Goal: Task Accomplishment & Management: Complete application form

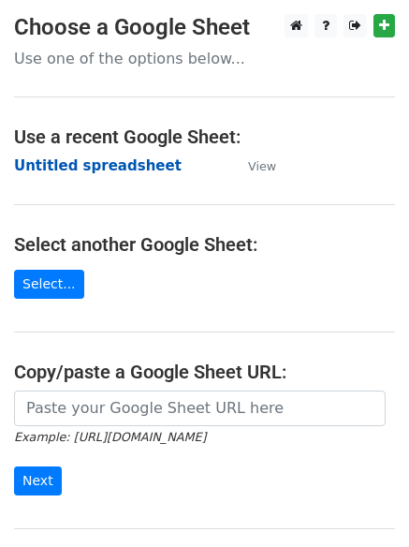
click at [70, 164] on strong "Untitled spreadsheet" at bounding box center [98, 165] width 168 height 17
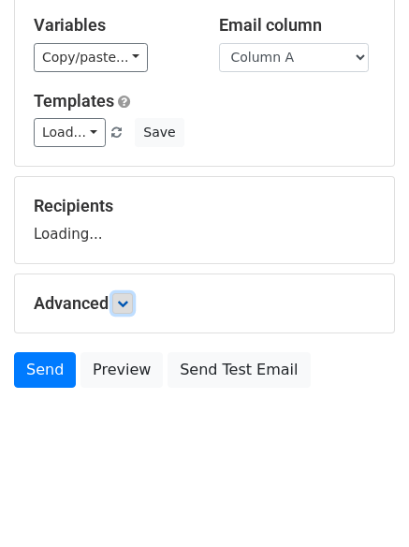
click at [123, 305] on icon at bounding box center [122, 303] width 11 height 11
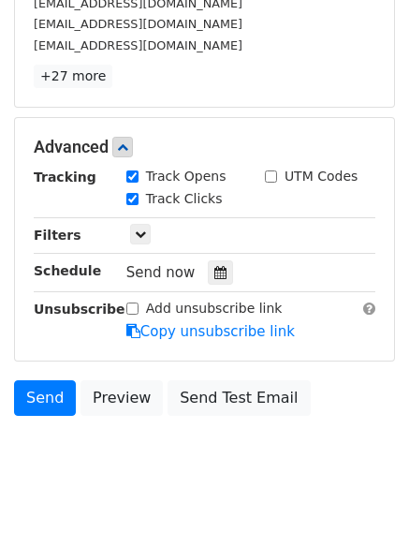
scroll to position [364, 0]
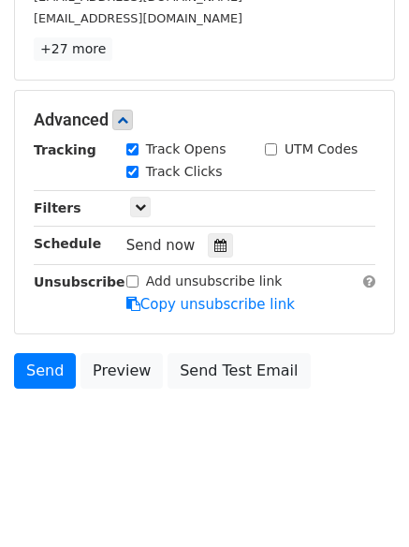
click at [204, 229] on div "Tracking Track Opens UTM Codes Track Clicks Filters Only include spreadsheet ro…" at bounding box center [205, 226] width 342 height 175
click at [217, 254] on div at bounding box center [220, 245] width 25 height 24
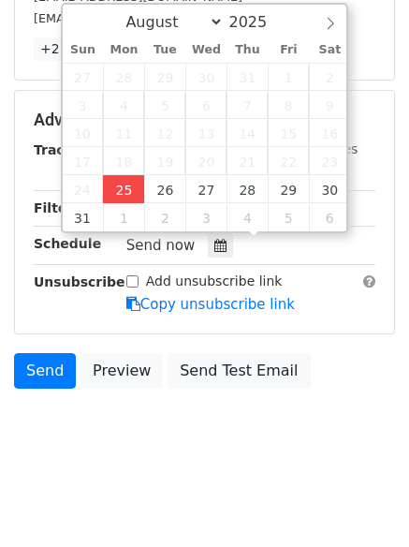
type input "2025-08-25 12:00"
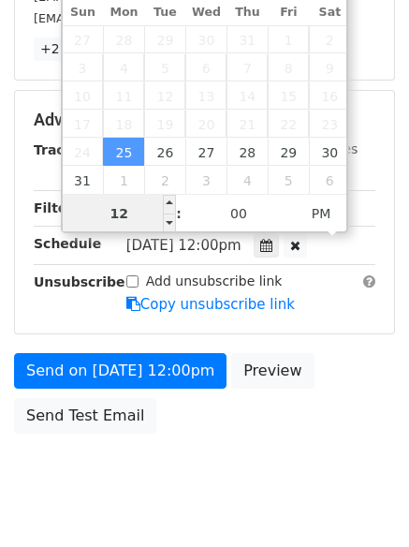
scroll to position [1, 0]
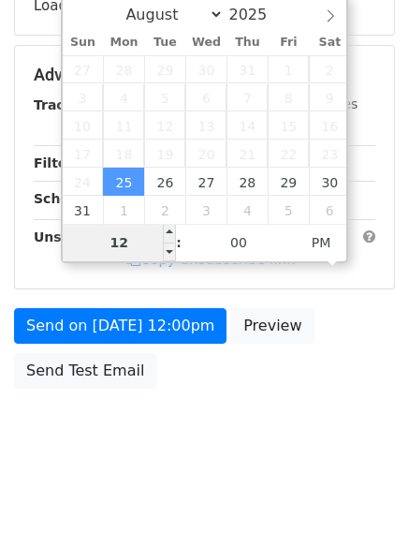
type input "4"
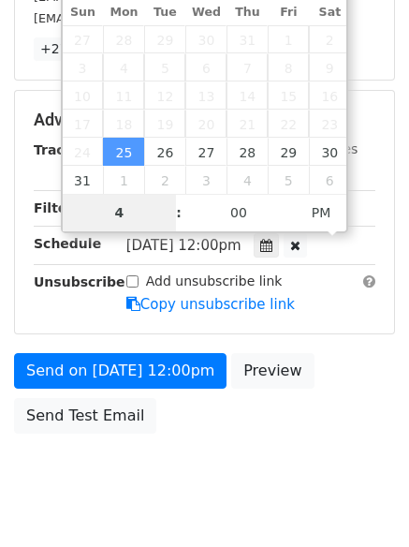
scroll to position [409, 0]
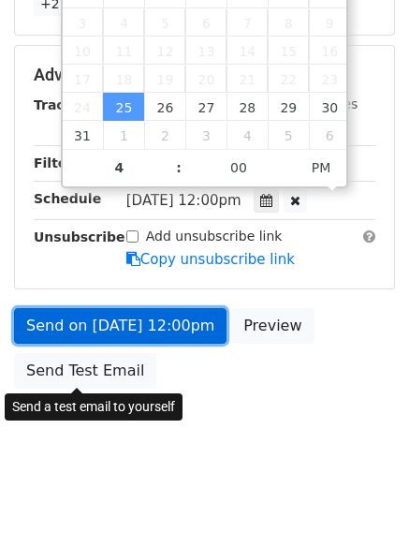
type input "2025-08-25 16:00"
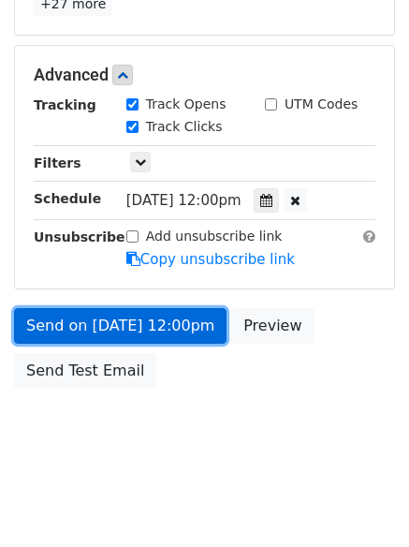
click at [134, 318] on link "Send on Aug 25 at 12:00pm" at bounding box center [120, 326] width 212 height 36
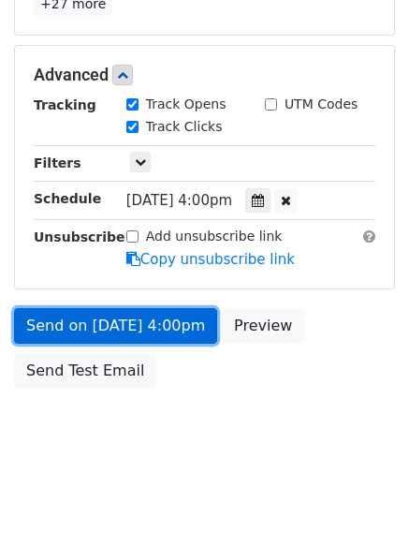
click at [104, 315] on link "Send on Aug 25 at 4:00pm" at bounding box center [115, 326] width 203 height 36
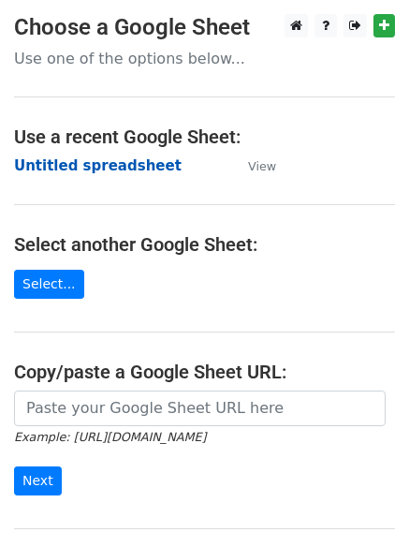
click at [42, 162] on strong "Untitled spreadsheet" at bounding box center [98, 165] width 168 height 17
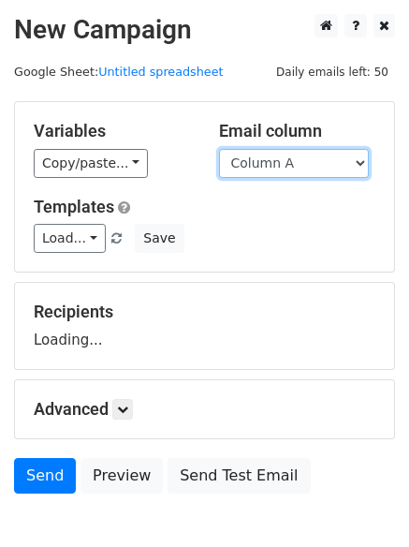
click at [299, 163] on select "Column A Column B Column C" at bounding box center [294, 163] width 150 height 29
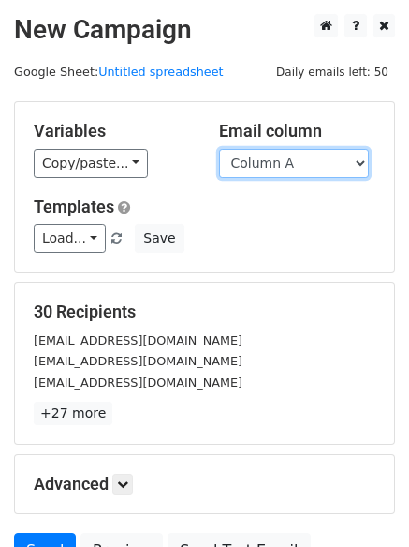
click at [289, 164] on select "Column A Column B Column C" at bounding box center [294, 163] width 150 height 29
select select "Column B"
click at [219, 149] on select "Column A Column B Column C" at bounding box center [294, 163] width 150 height 29
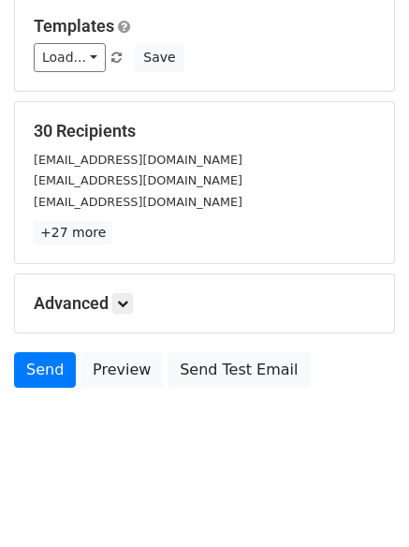
click at [124, 315] on div "Advanced Tracking Track Opens UTM Codes Track Clicks Filters Only include sprea…" at bounding box center [204, 303] width 379 height 58
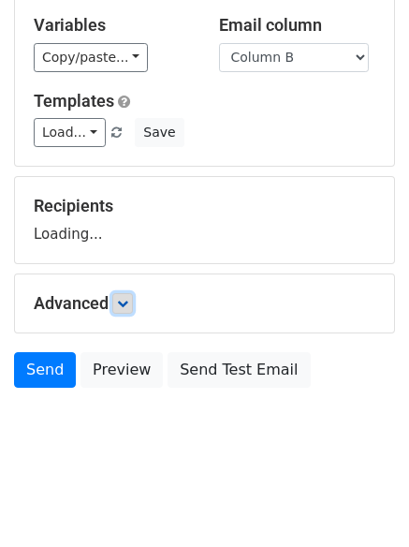
click at [126, 300] on icon at bounding box center [122, 303] width 11 height 11
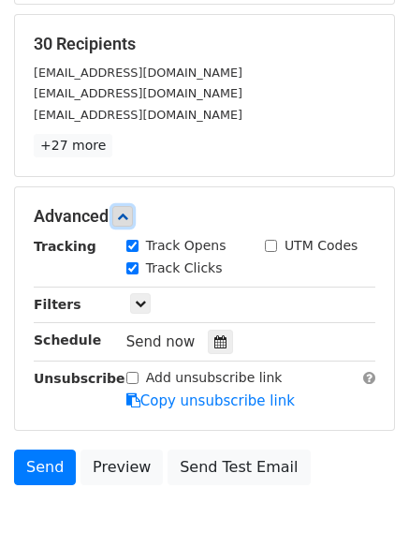
scroll to position [269, 0]
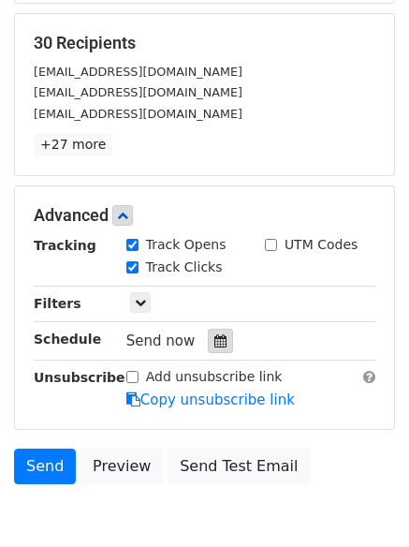
drag, startPoint x: 211, startPoint y: 340, endPoint x: 175, endPoint y: 337, distance: 35.7
click at [214, 339] on icon at bounding box center [220, 340] width 12 height 13
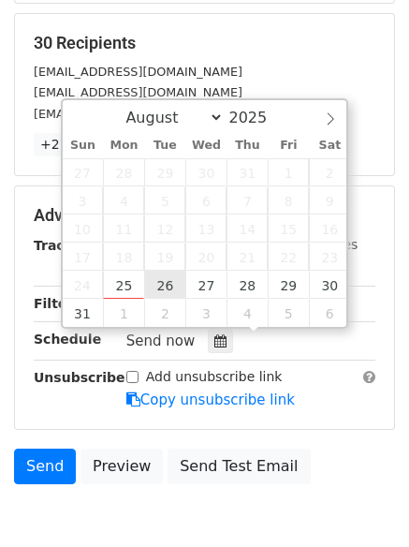
type input "2025-08-26 12:00"
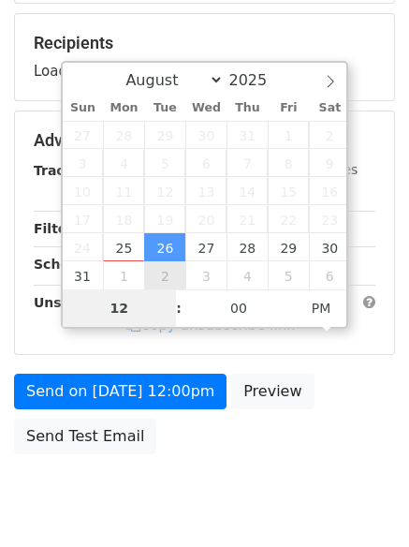
type input "5"
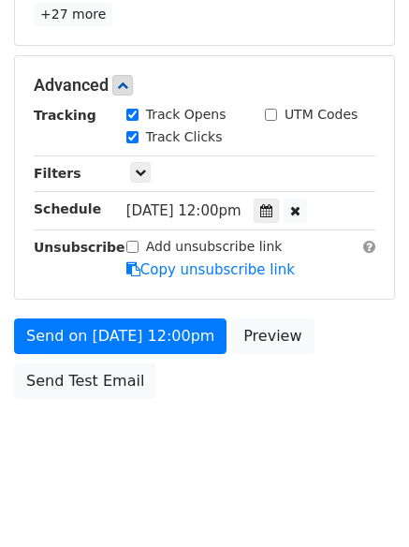
scroll to position [775, 0]
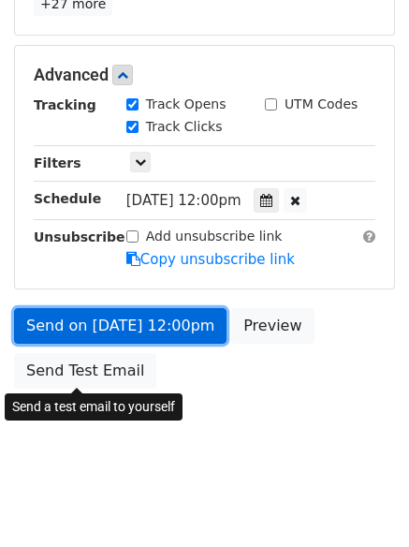
type input "2025-08-26 17:00"
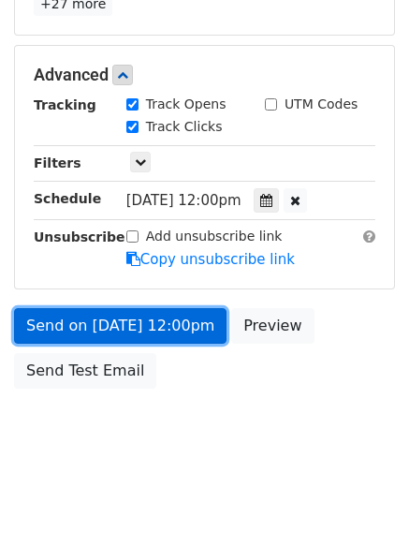
click at [106, 338] on link "Send on Aug 26 at 12:00pm" at bounding box center [120, 326] width 212 height 36
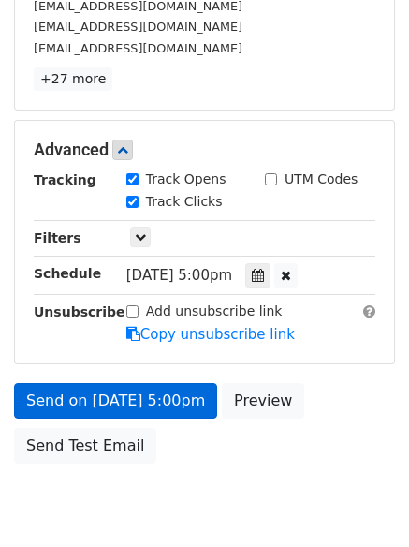
scroll to position [409, 0]
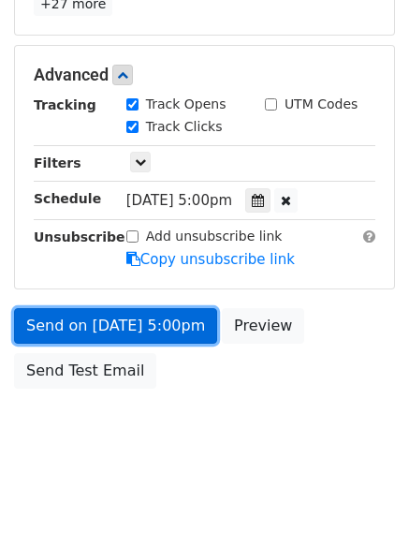
click at [113, 329] on link "Send on Aug 26 at 5:00pm" at bounding box center [115, 326] width 203 height 36
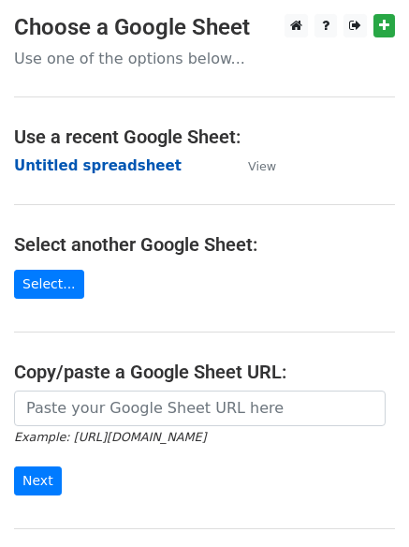
click at [68, 161] on strong "Untitled spreadsheet" at bounding box center [98, 165] width 168 height 17
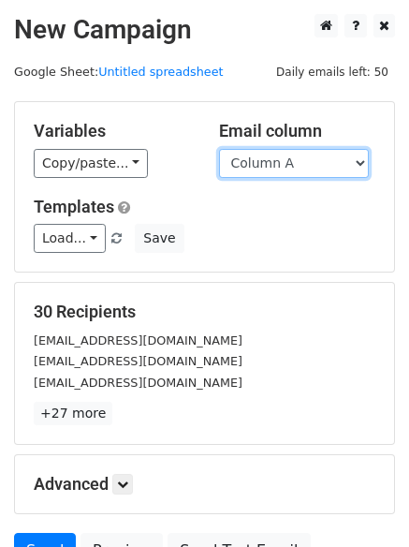
click at [279, 171] on select "Column A Column B Column C" at bounding box center [294, 163] width 150 height 29
select select "Column C"
click at [219, 149] on select "Column A Column B Column C" at bounding box center [294, 163] width 150 height 29
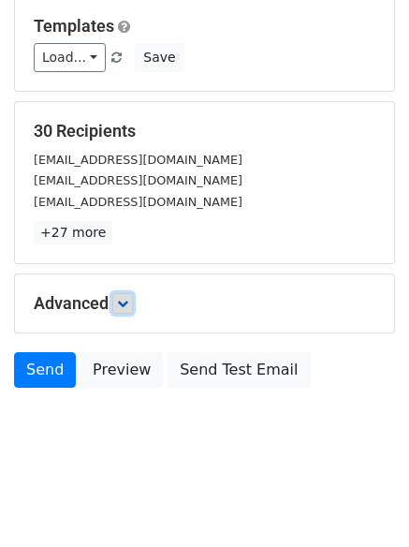
click at [127, 309] on link at bounding box center [122, 303] width 21 height 21
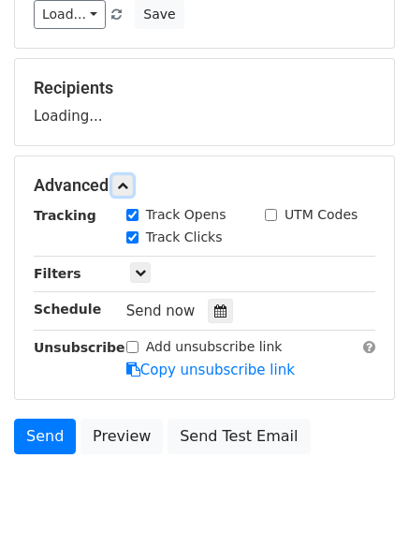
scroll to position [283, 0]
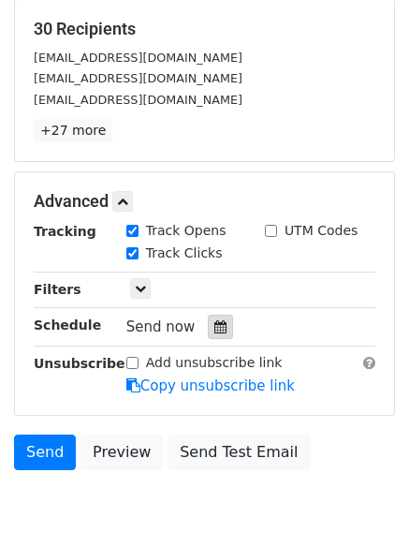
click at [214, 332] on icon at bounding box center [220, 326] width 12 height 13
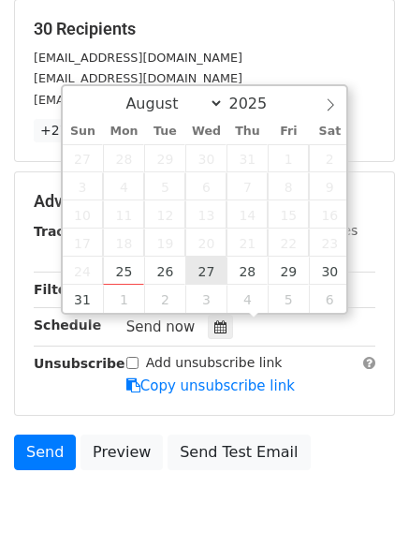
type input "2025-08-27 12:00"
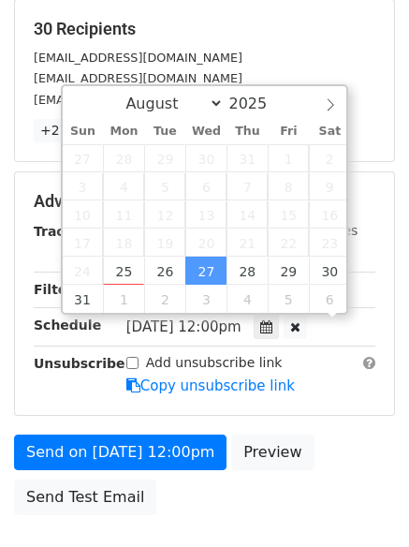
scroll to position [1, 0]
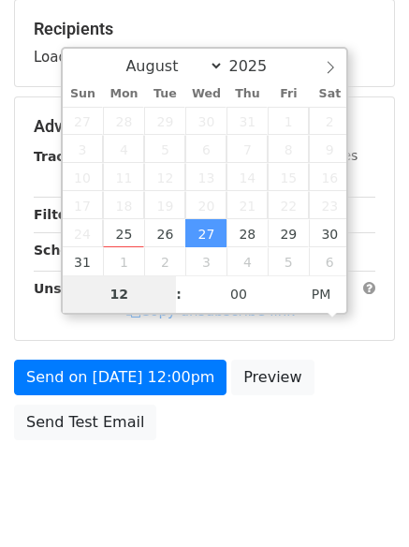
type input "6"
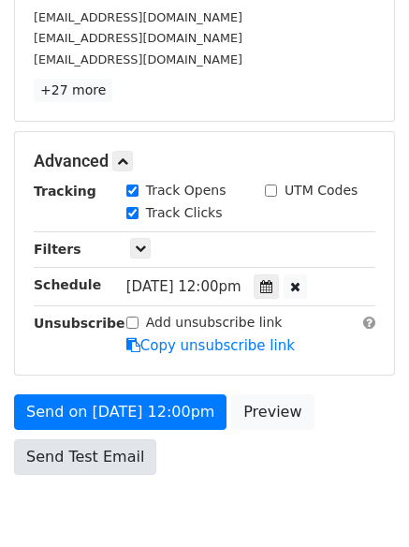
scroll to position [775, 0]
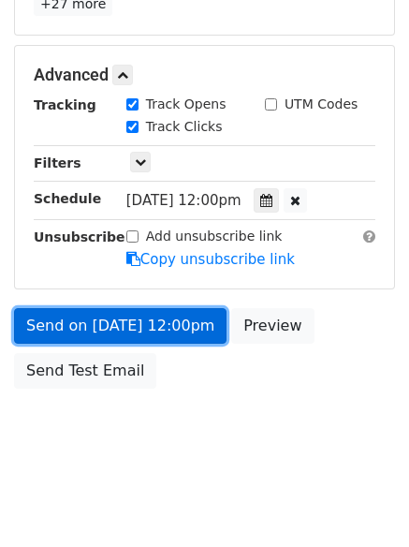
type input "2025-08-27 18:00"
click at [136, 314] on link "Send on Aug 27 at 12:00pm" at bounding box center [120, 326] width 212 height 36
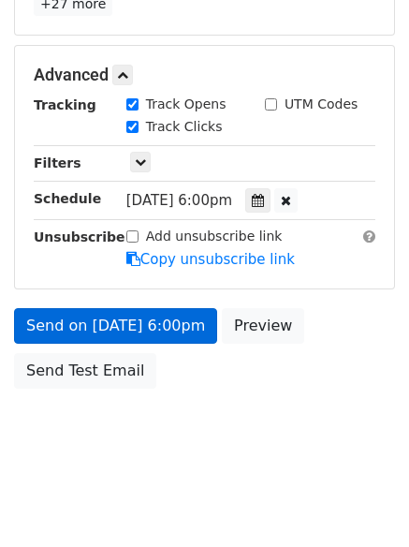
scroll to position [334, 0]
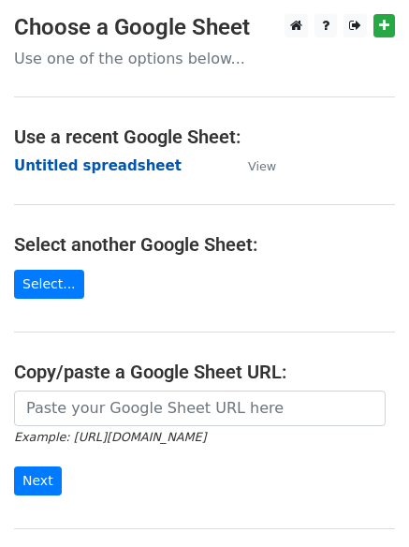
click at [80, 166] on strong "Untitled spreadsheet" at bounding box center [98, 165] width 168 height 17
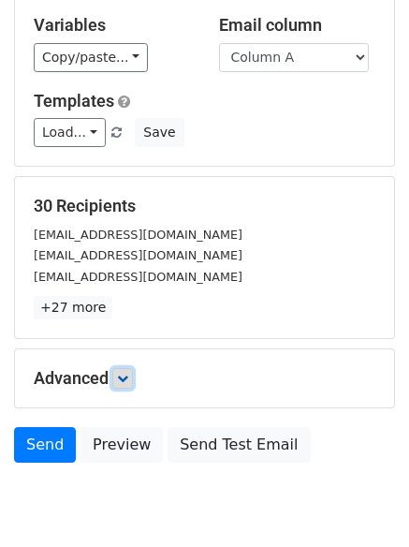
click at [128, 373] on icon at bounding box center [122, 378] width 11 height 11
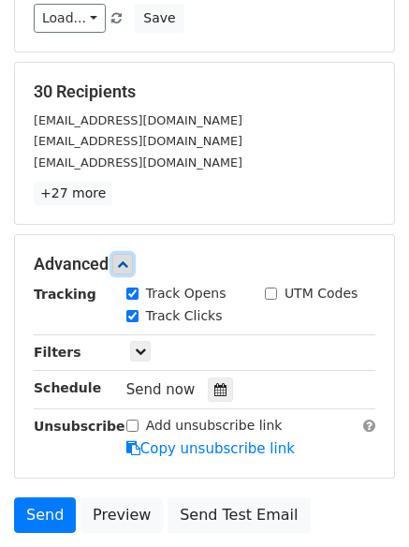
scroll to position [326, 0]
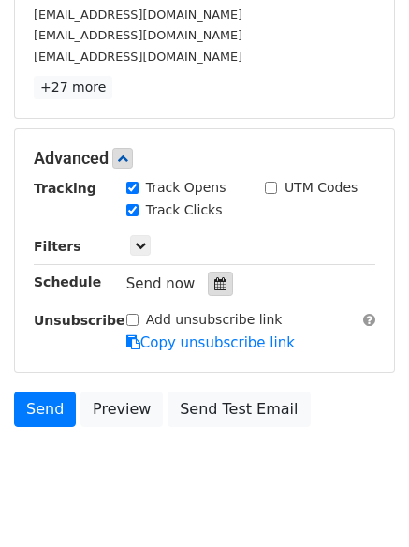
click at [208, 286] on div at bounding box center [220, 283] width 25 height 24
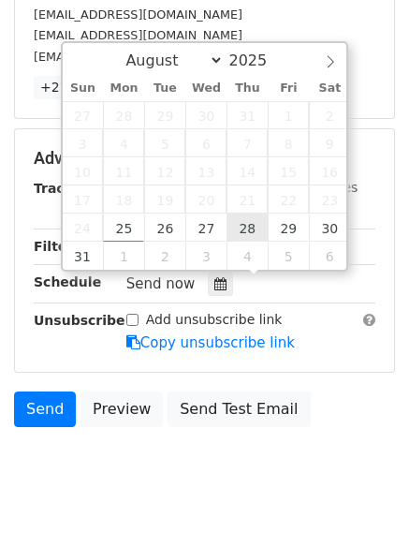
type input "[DATE] 12:00"
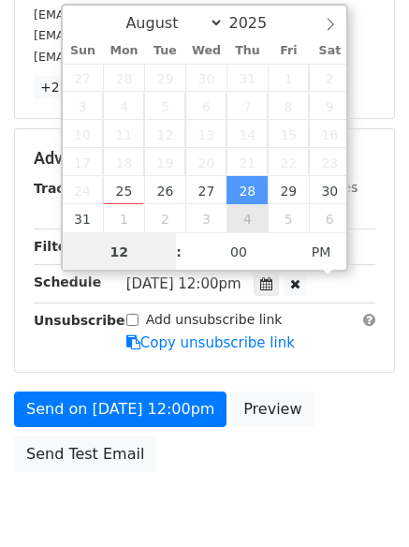
scroll to position [1, 0]
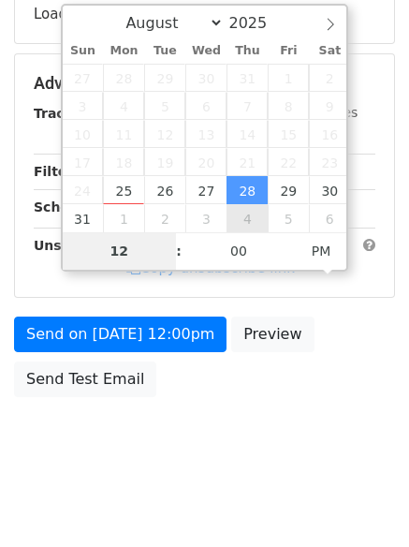
type input "7"
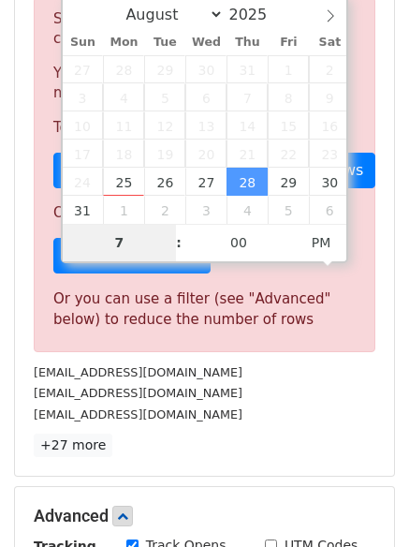
scroll to position [775, 0]
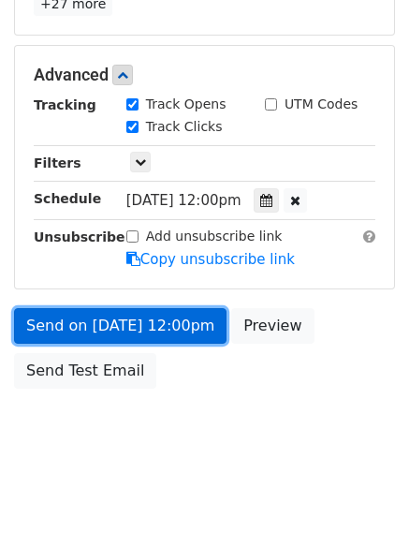
type input "[DATE] 19:00"
click at [117, 314] on link "Send on [DATE] 12:00pm" at bounding box center [120, 326] width 212 height 36
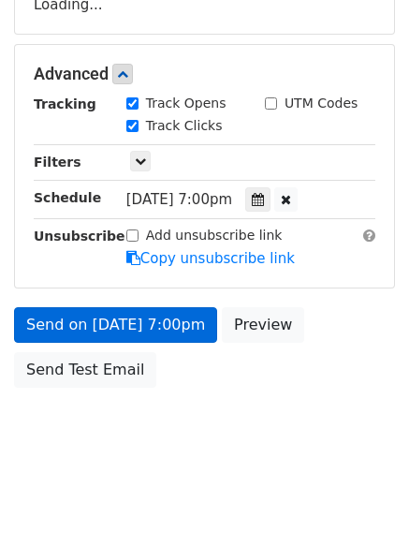
scroll to position [334, 0]
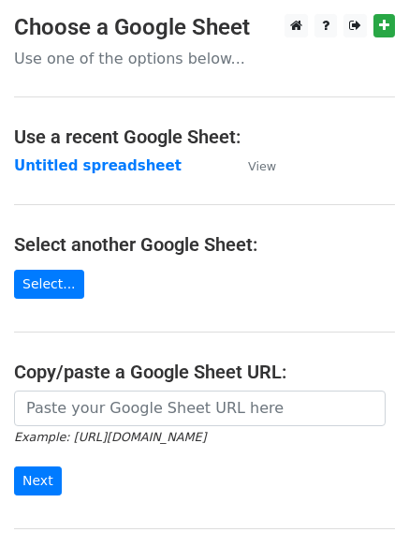
click at [72, 179] on main "Choose a Google Sheet Use one of the options below... Use a recent Google Sheet…" at bounding box center [204, 304] width 409 height 581
click at [71, 163] on strong "Untitled spreadsheet" at bounding box center [98, 165] width 168 height 17
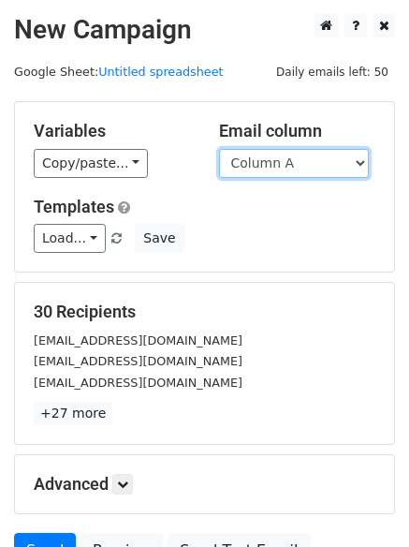
click at [317, 167] on select "Column A Column B Column C" at bounding box center [294, 163] width 150 height 29
select select "Column B"
click at [219, 149] on select "Column A Column B Column C" at bounding box center [294, 163] width 150 height 29
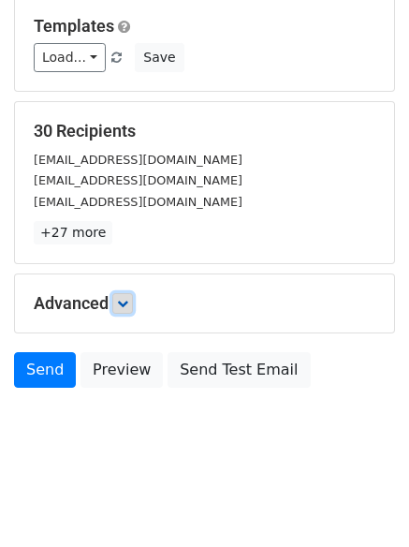
click at [118, 308] on link at bounding box center [122, 303] width 21 height 21
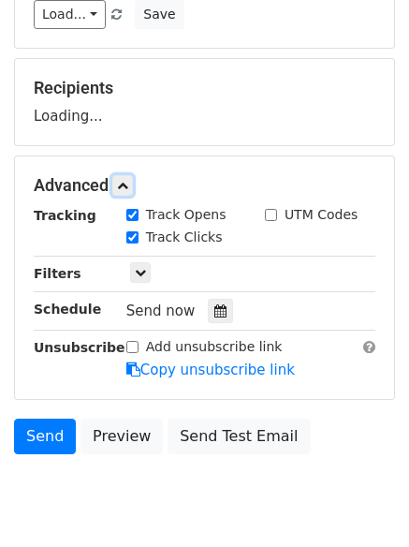
scroll to position [274, 0]
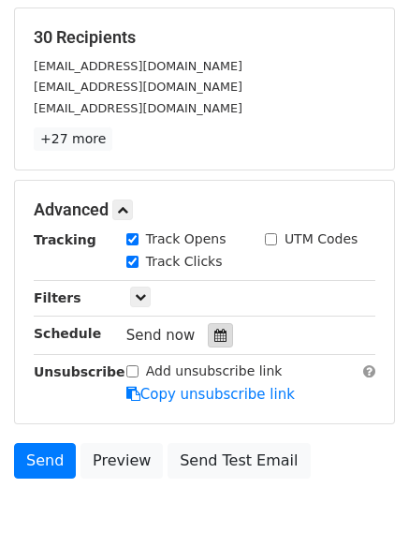
click at [214, 338] on icon at bounding box center [220, 335] width 12 height 13
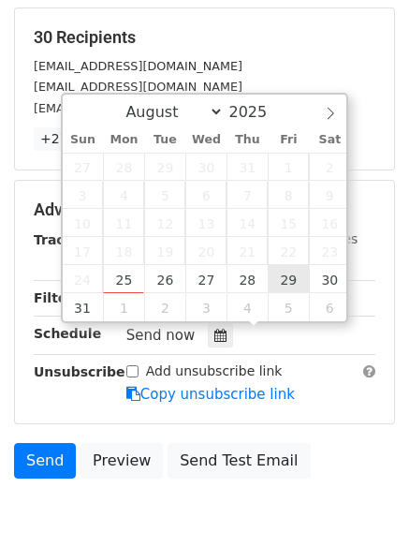
type input "2025-08-29 12:00"
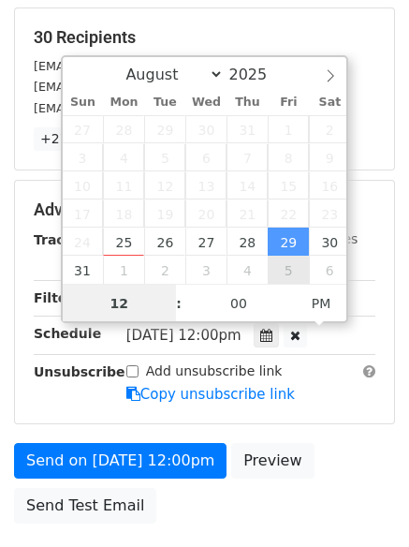
scroll to position [1, 0]
type input "8"
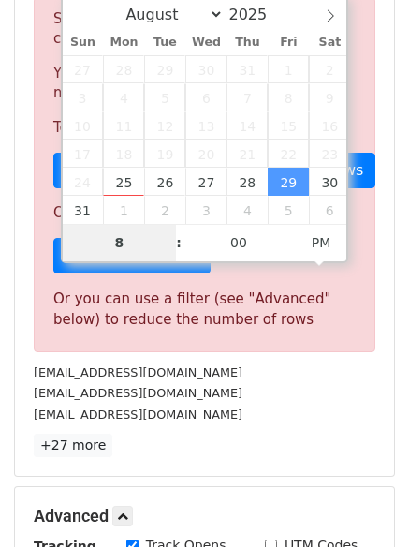
scroll to position [775, 0]
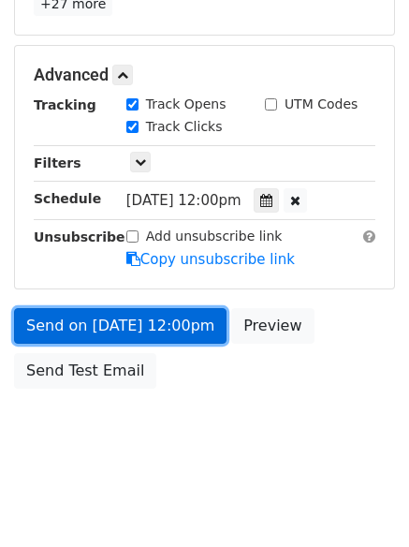
type input "2025-08-29 20:00"
click at [140, 319] on link "Send on Aug 29 at 12:00pm" at bounding box center [120, 326] width 212 height 36
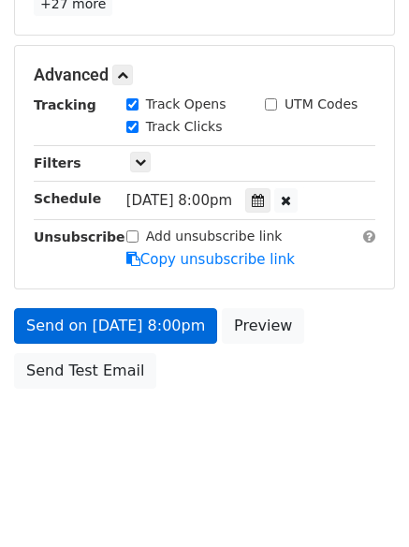
scroll to position [334, 0]
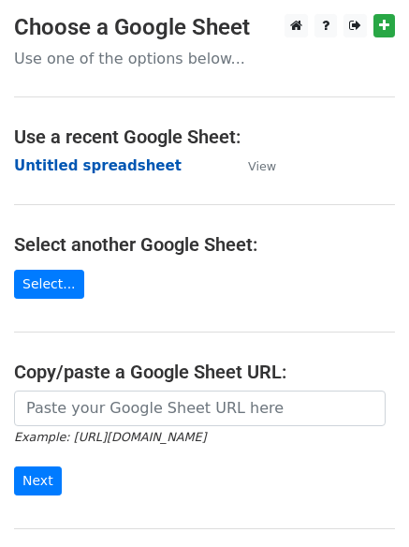
click at [43, 162] on strong "Untitled spreadsheet" at bounding box center [98, 165] width 168 height 17
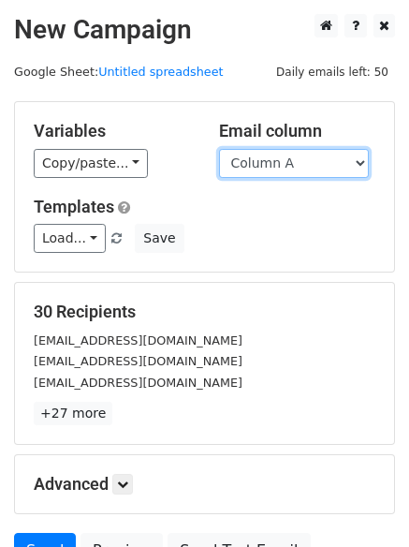
drag, startPoint x: 0, startPoint y: 0, endPoint x: 294, endPoint y: 174, distance: 341.6
click at [285, 170] on select "Column A Column B Column C" at bounding box center [294, 163] width 150 height 29
select select "Column C"
click at [219, 149] on select "Column A Column B Column C" at bounding box center [294, 163] width 150 height 29
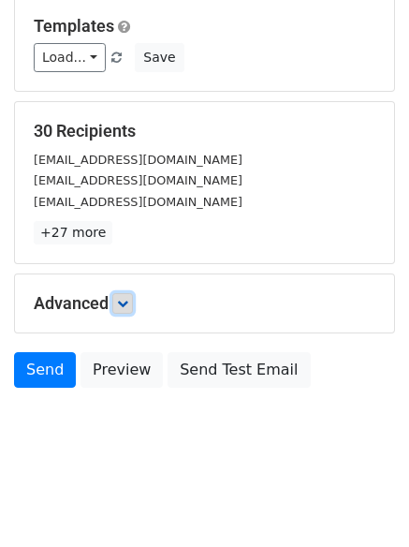
click at [133, 300] on link at bounding box center [122, 303] width 21 height 21
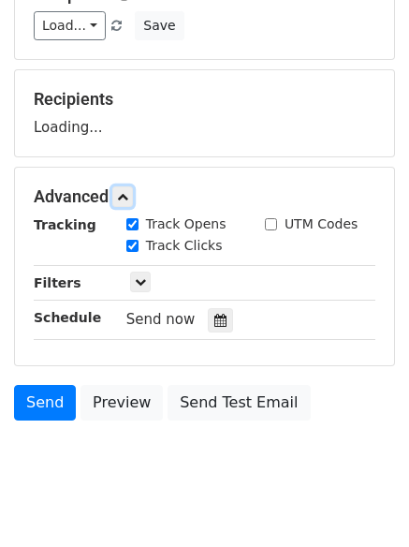
scroll to position [265, 0]
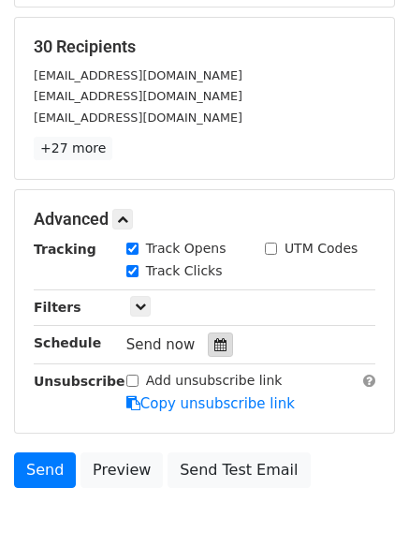
click at [214, 343] on icon at bounding box center [220, 344] width 12 height 13
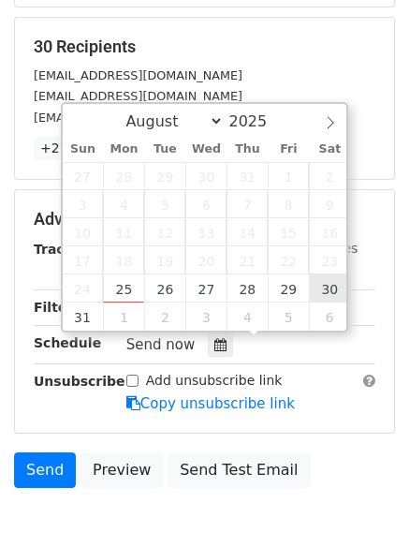
type input "[DATE] 12:00"
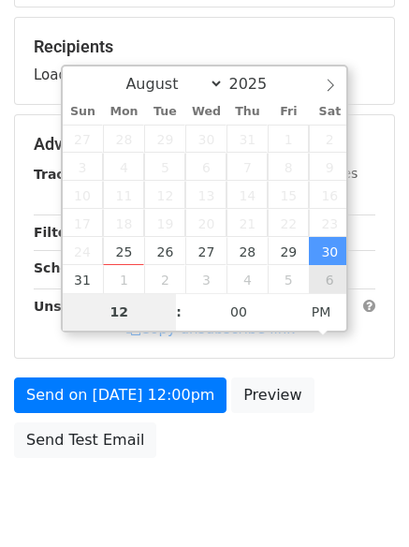
type input "9"
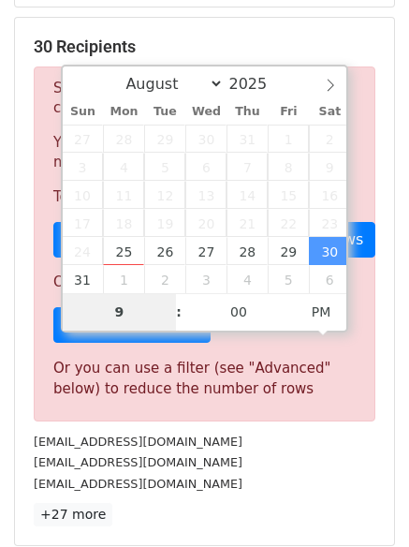
scroll to position [775, 0]
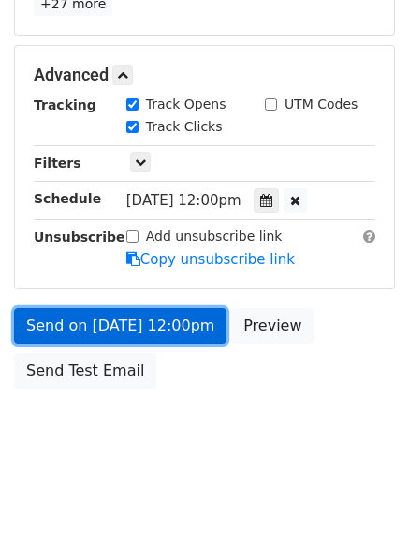
type input "[DATE] 21:00"
click at [130, 335] on link "Send on [DATE] 12:00pm" at bounding box center [120, 326] width 212 height 36
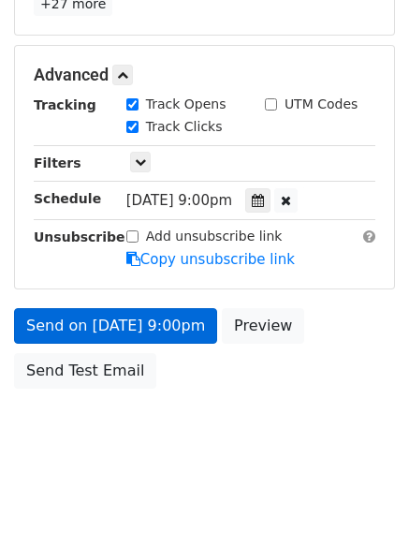
scroll to position [334, 0]
